Goal: Browse casually

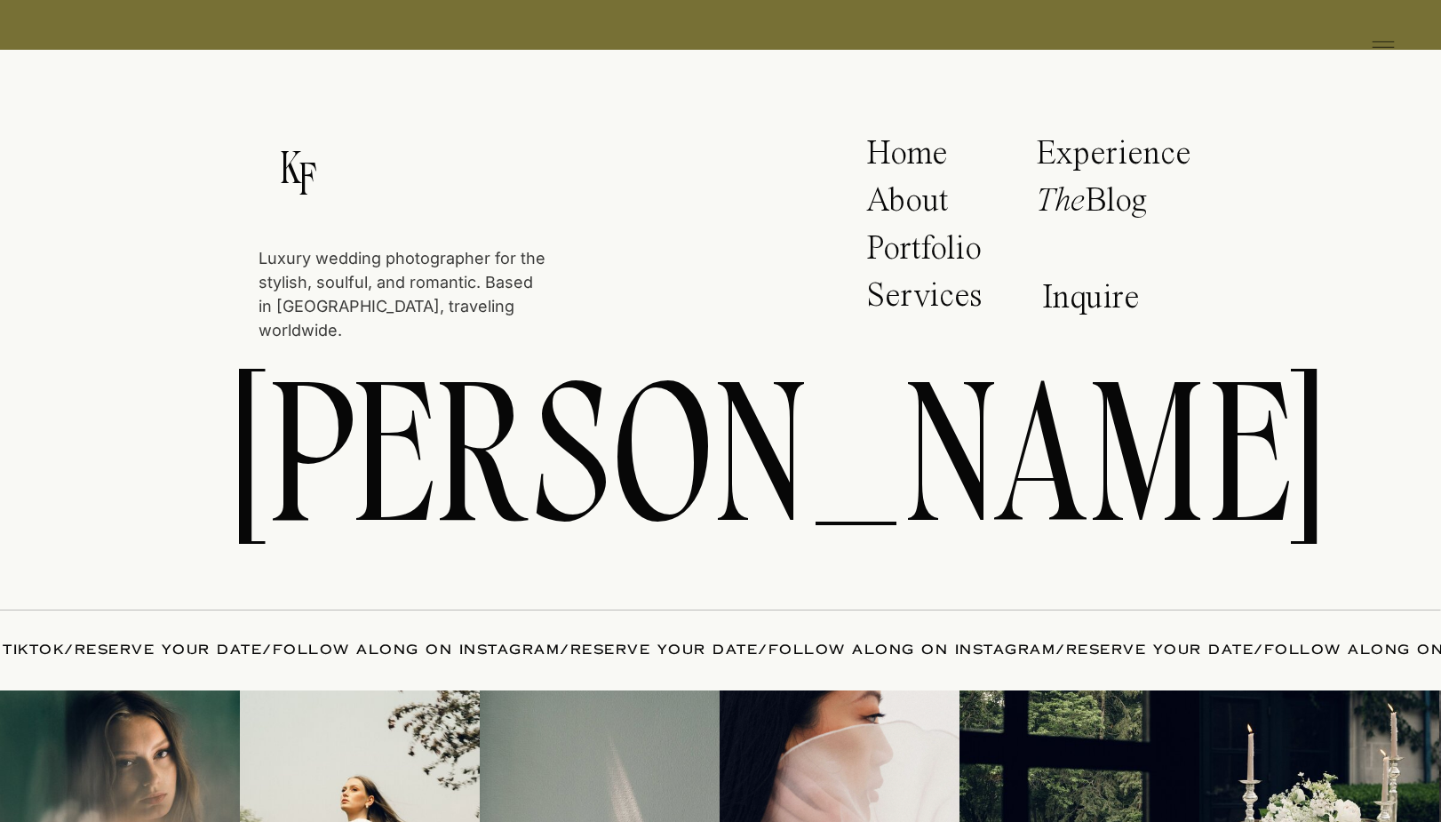
scroll to position [9213, 0]
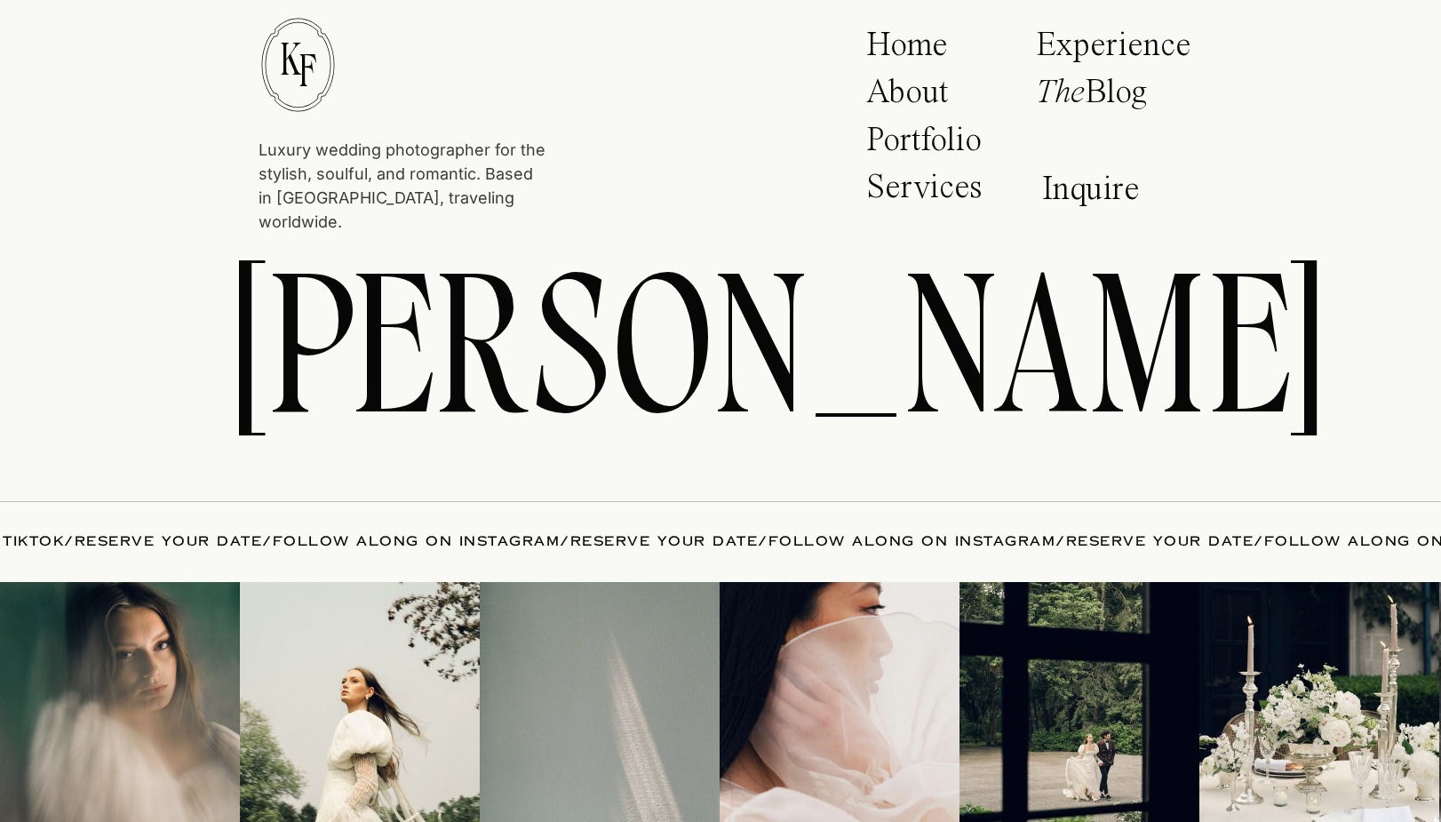
scroll to position [7993, 0]
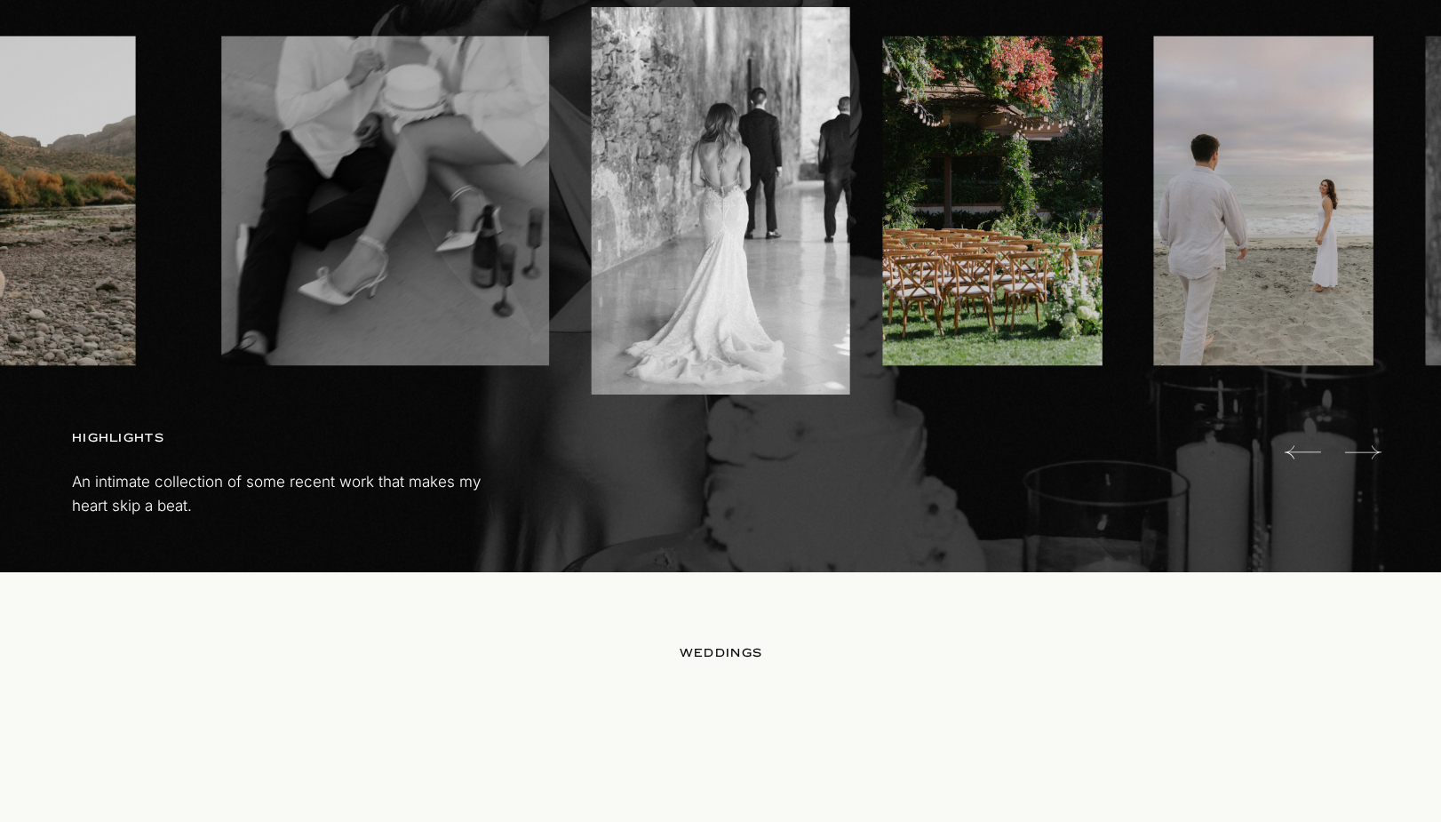
scroll to position [1056, 0]
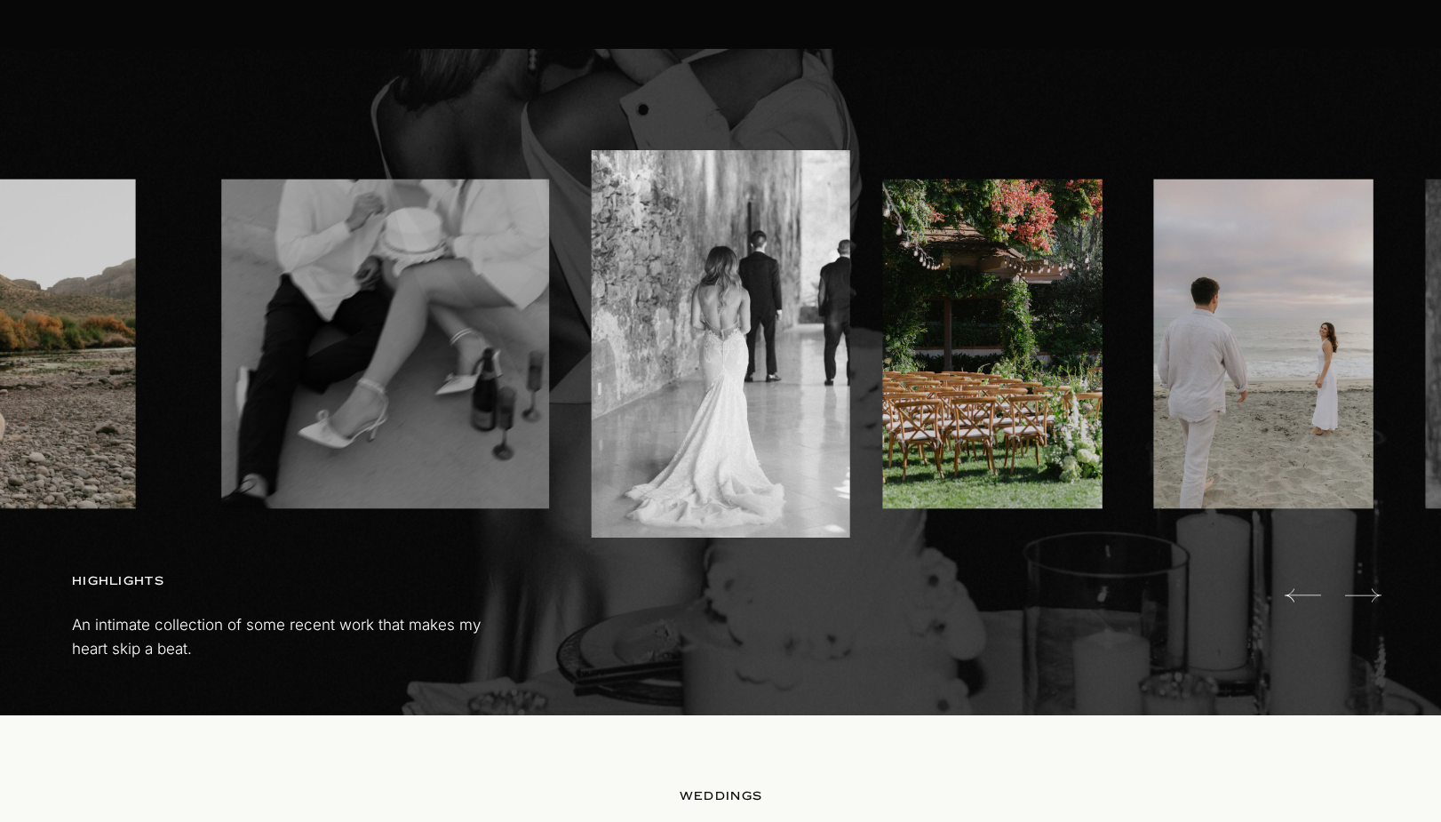
click at [1370, 593] on icon at bounding box center [1363, 596] width 36 height 36
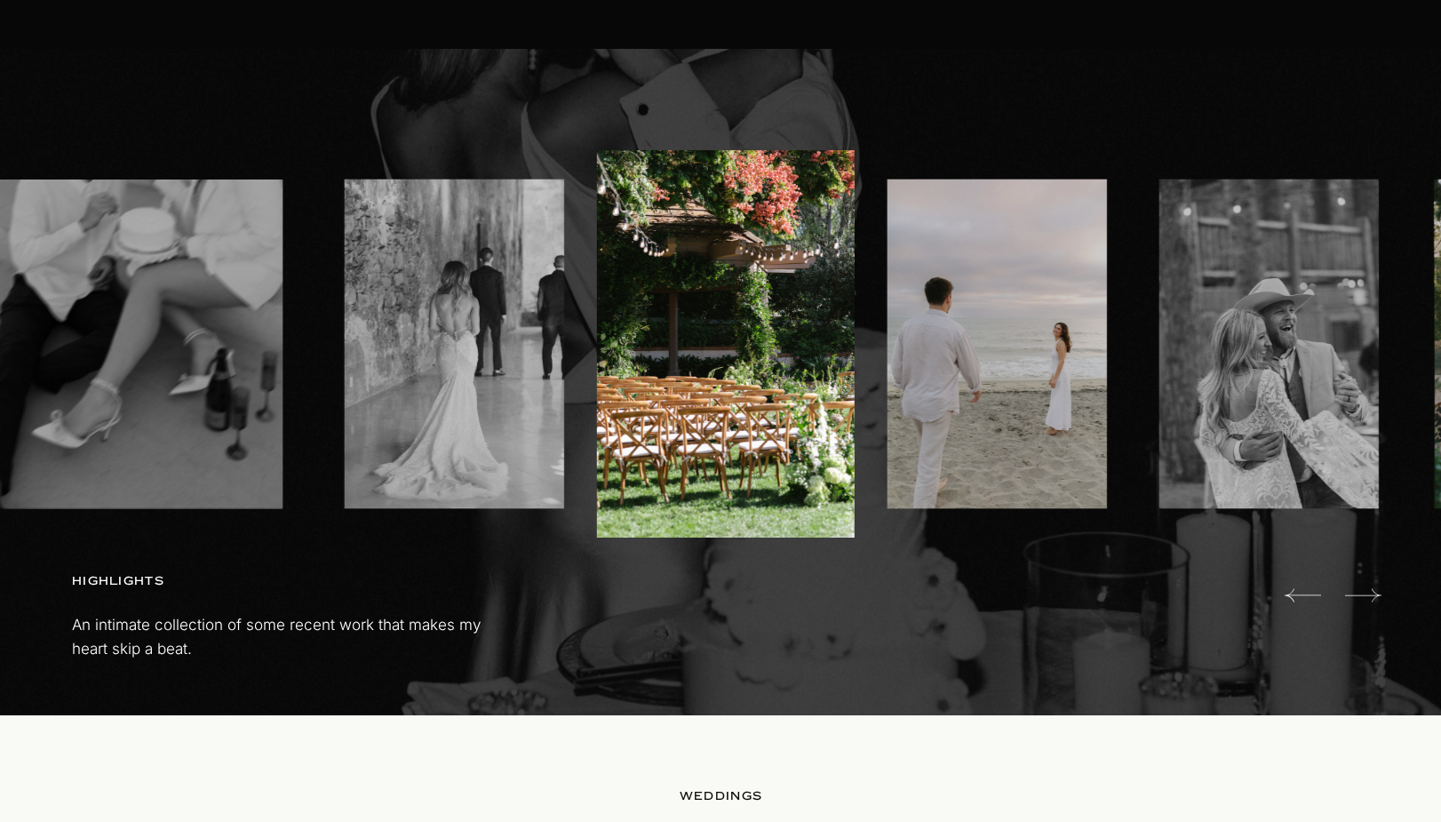
click at [1370, 593] on icon at bounding box center [1363, 596] width 36 height 36
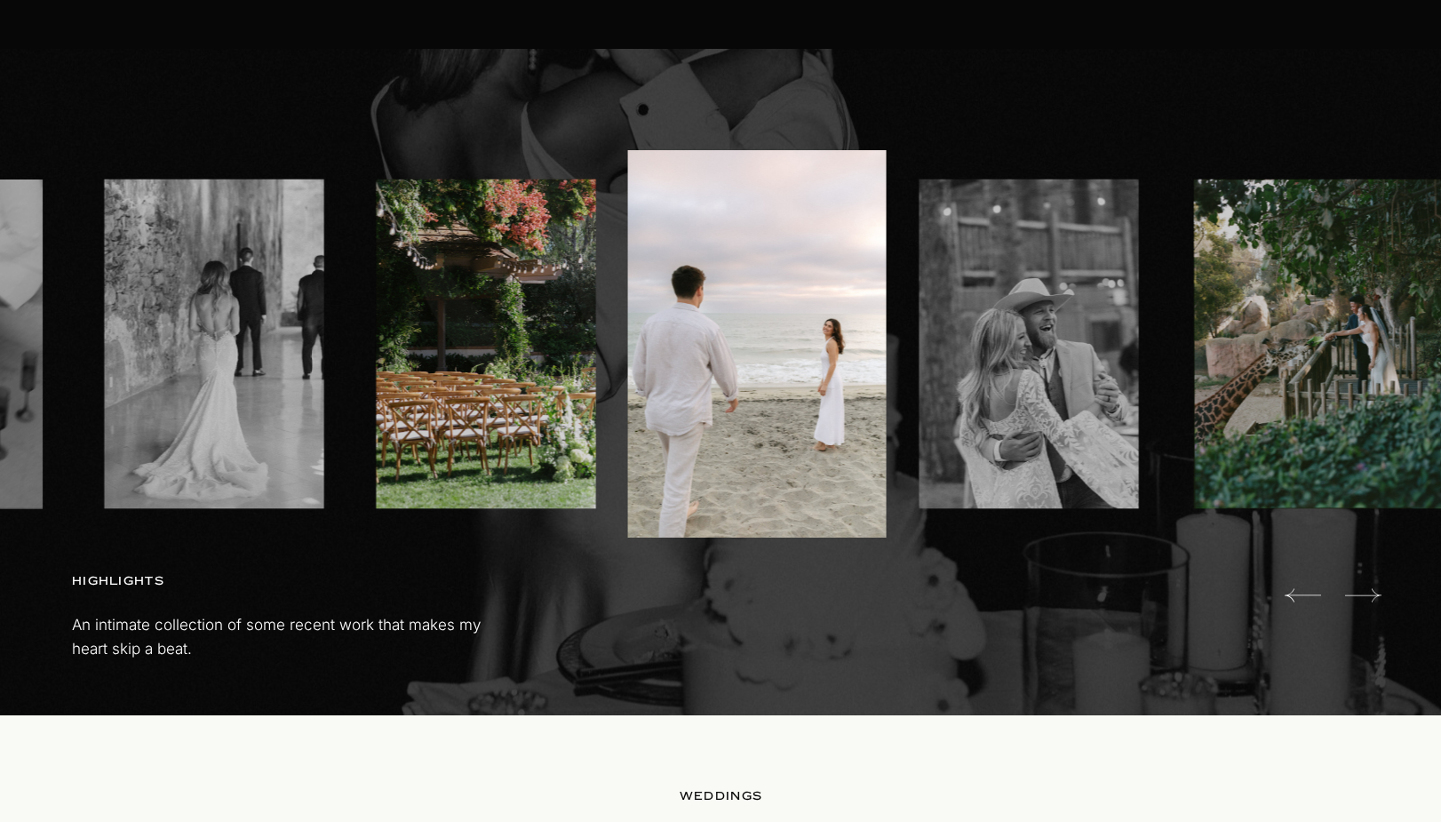
click at [1370, 593] on icon at bounding box center [1363, 596] width 36 height 36
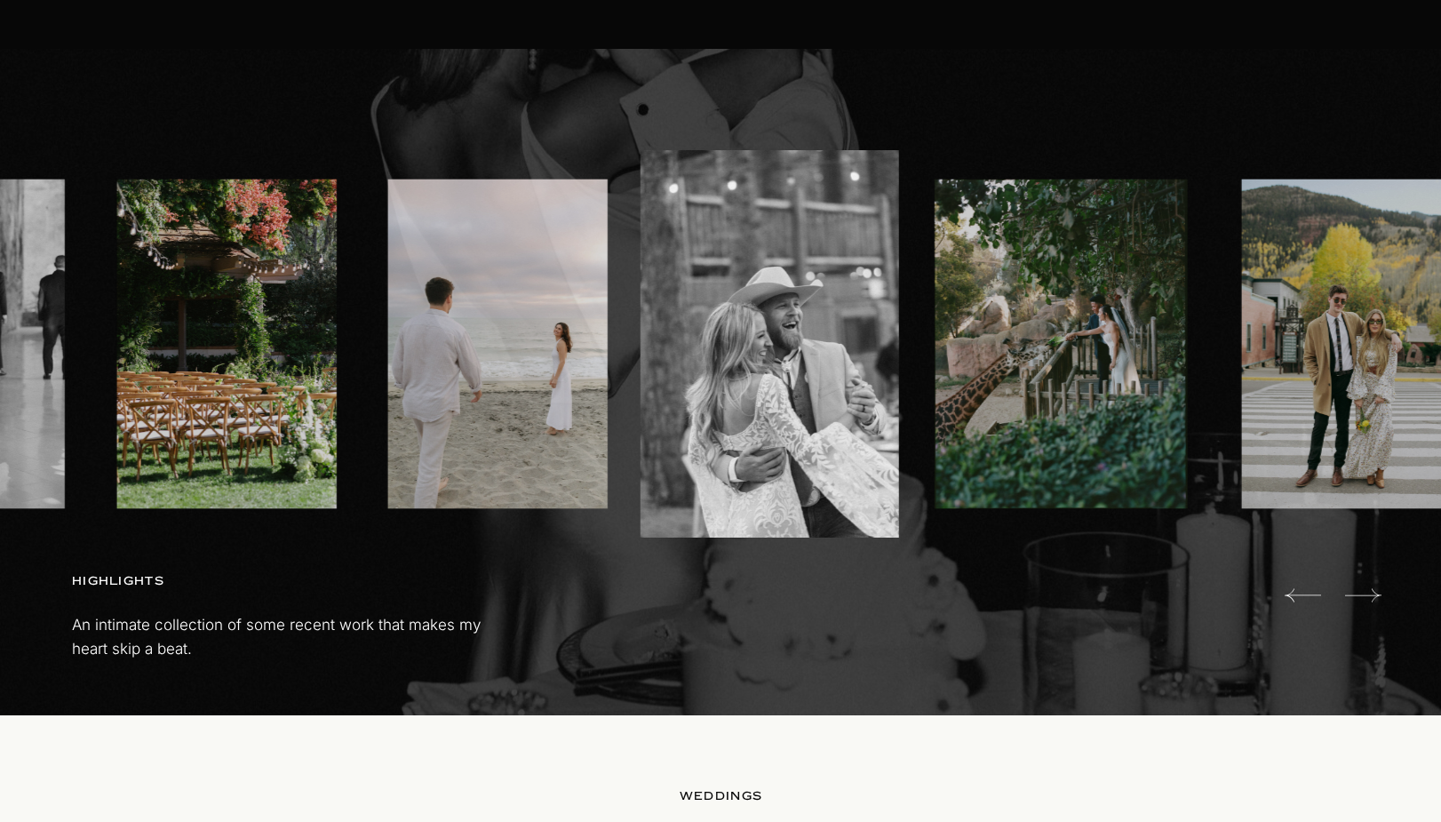
click at [1370, 593] on icon at bounding box center [1363, 596] width 36 height 36
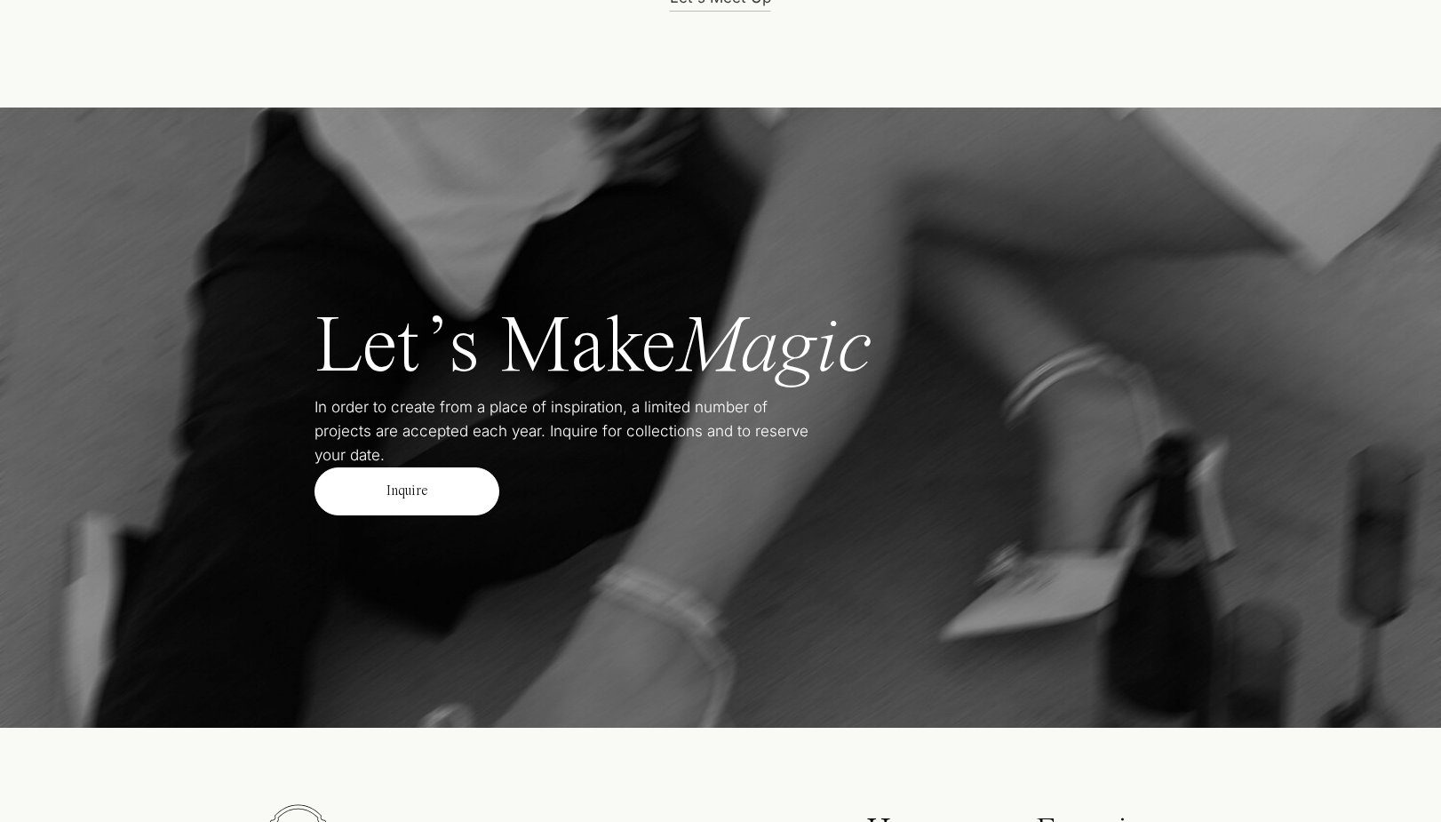
scroll to position [7205, 0]
